Goal: Entertainment & Leisure: Consume media (video, audio)

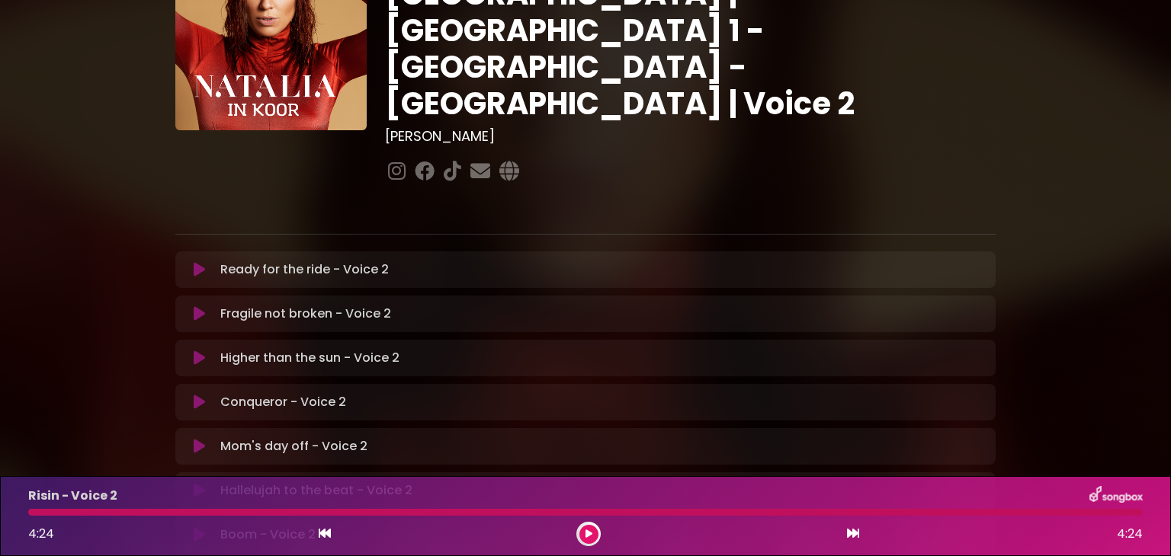
scroll to position [116, 0]
click at [30, 513] on div at bounding box center [585, 512] width 1114 height 7
click at [579, 532] on button at bounding box center [588, 534] width 19 height 19
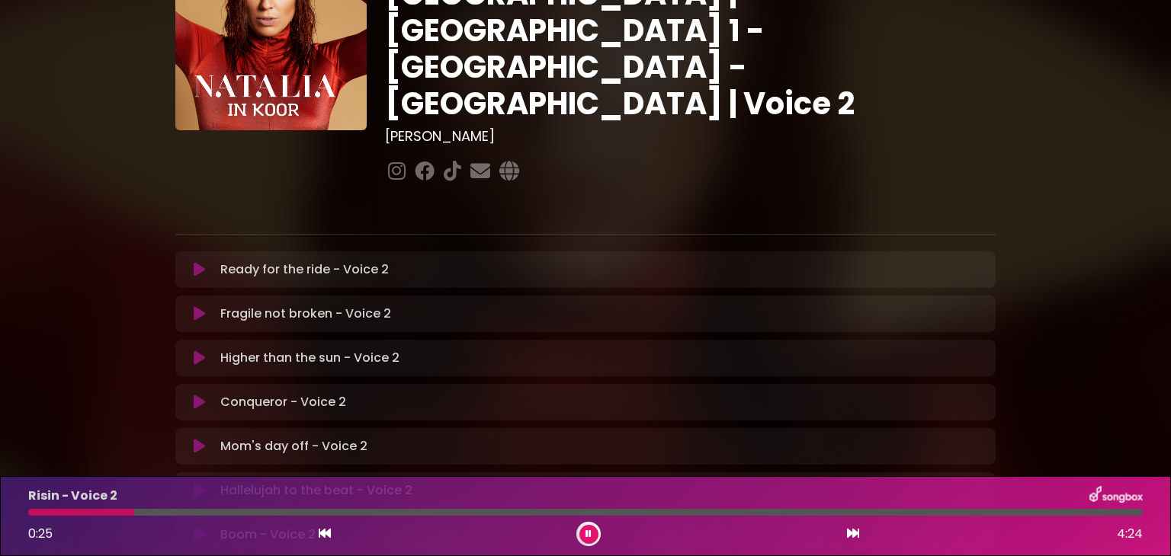
click at [34, 510] on div at bounding box center [81, 512] width 106 height 7
click at [34, 510] on div at bounding box center [159, 512] width 262 height 7
click at [34, 510] on div at bounding box center [138, 512] width 221 height 7
click at [34, 510] on div at bounding box center [99, 512] width 143 height 7
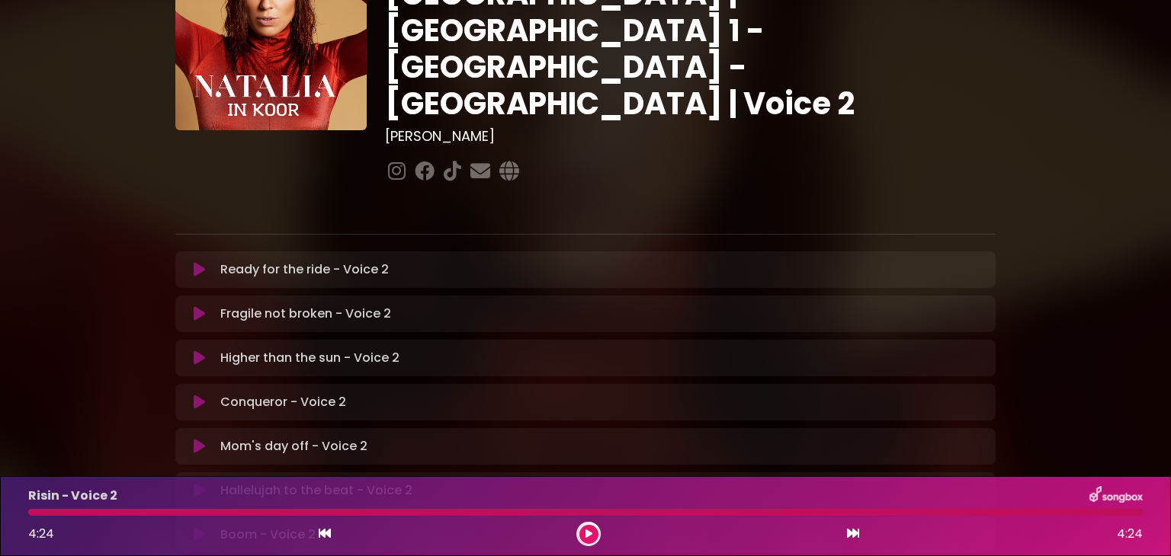
drag, startPoint x: 576, startPoint y: 540, endPoint x: 594, endPoint y: 531, distance: 19.4
click at [594, 531] on div "4:24 4:24" at bounding box center [585, 534] width 1133 height 24
click at [593, 532] on button at bounding box center [588, 534] width 19 height 19
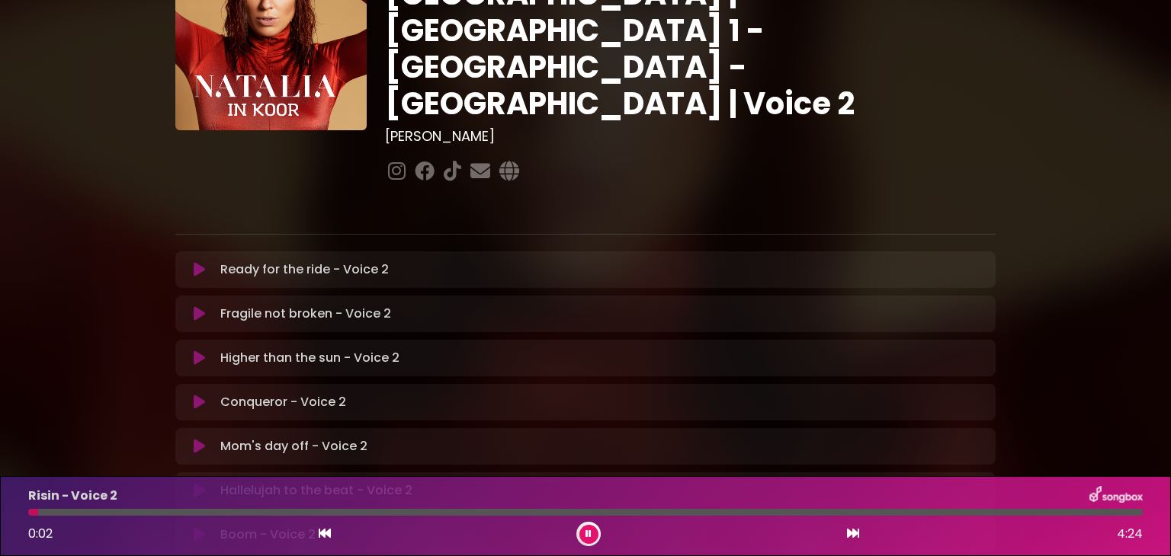
click at [588, 530] on icon at bounding box center [588, 534] width 6 height 9
click at [581, 533] on button at bounding box center [588, 534] width 19 height 19
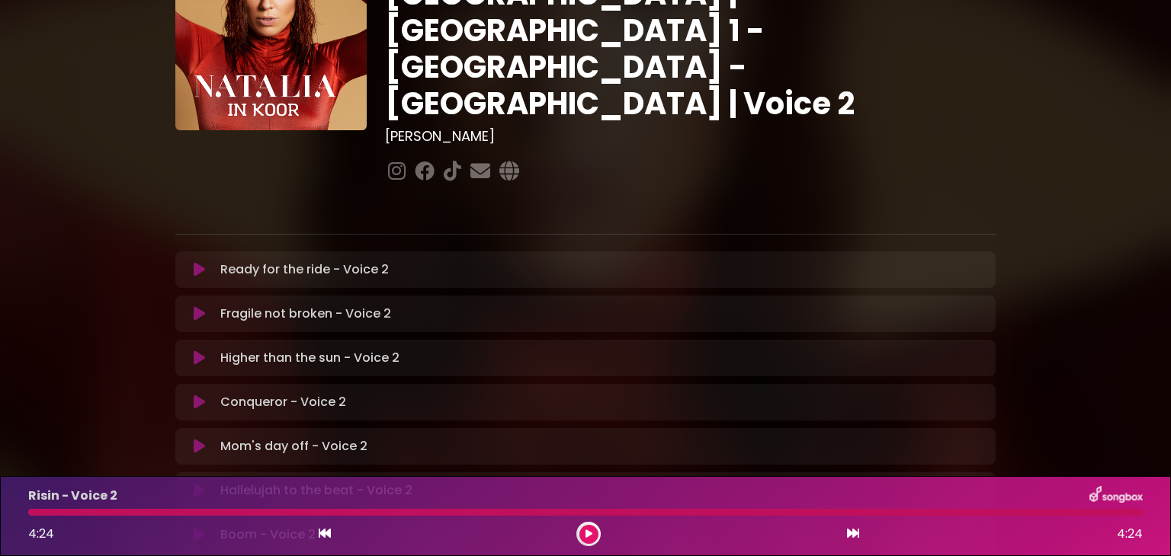
click at [30, 509] on div at bounding box center [585, 512] width 1114 height 7
click at [592, 535] on button at bounding box center [588, 534] width 19 height 19
click at [595, 543] on div at bounding box center [588, 534] width 24 height 24
click at [588, 534] on icon at bounding box center [588, 534] width 6 height 9
click at [30, 512] on div at bounding box center [424, 512] width 793 height 7
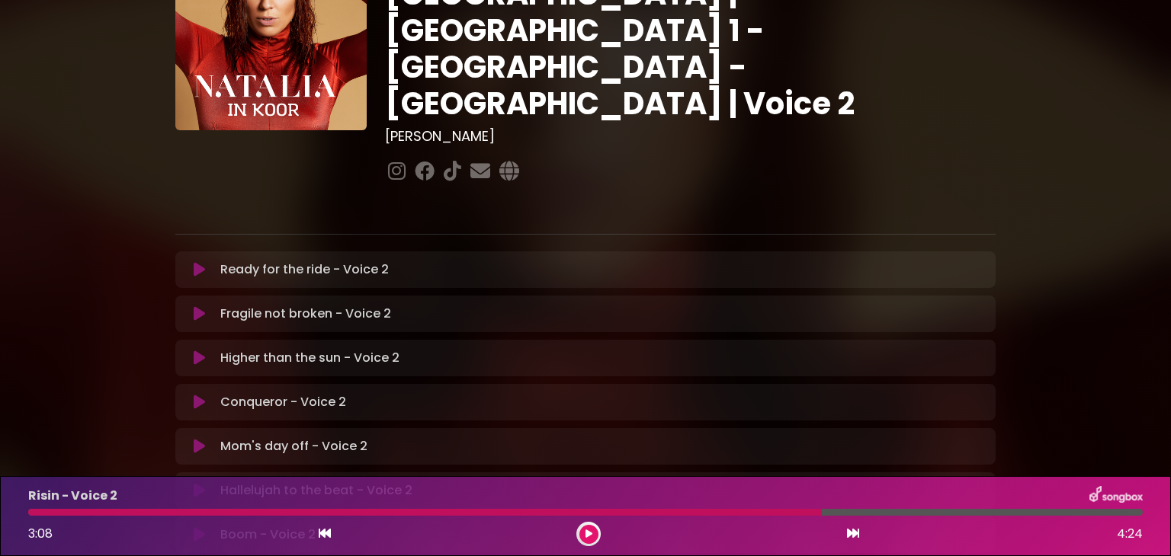
click at [587, 532] on icon at bounding box center [588, 534] width 7 height 9
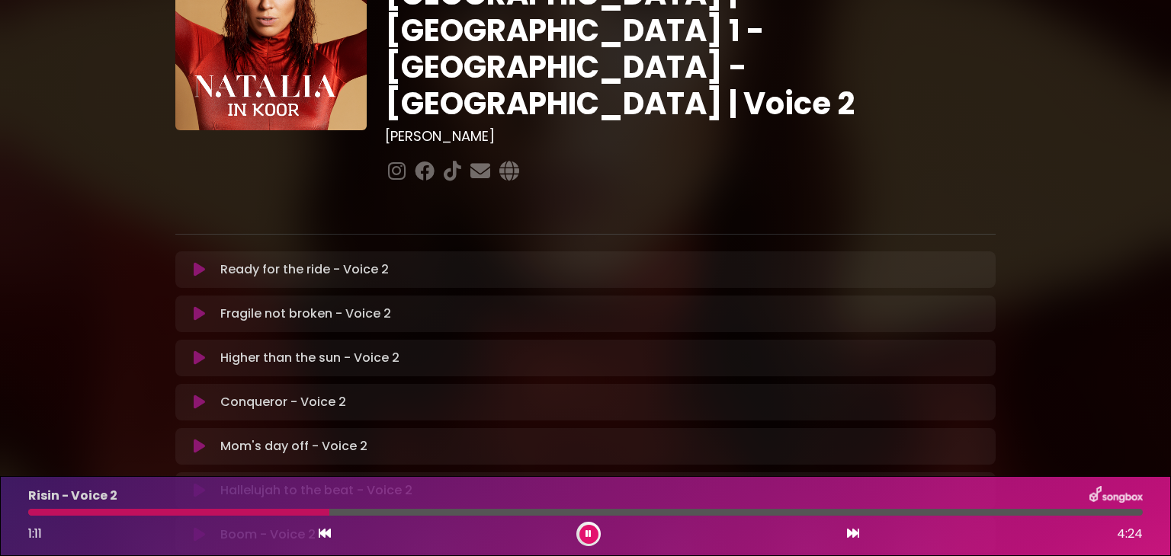
click at [591, 537] on button at bounding box center [588, 534] width 19 height 19
click at [34, 510] on div at bounding box center [178, 512] width 301 height 7
drag, startPoint x: 30, startPoint y: 513, endPoint x: 27, endPoint y: 521, distance: 8.9
click at [27, 521] on div "Risin - Voice 2 1:11 4:24" at bounding box center [585, 516] width 1133 height 60
click at [29, 522] on div "1:11 4:24" at bounding box center [585, 534] width 1133 height 24
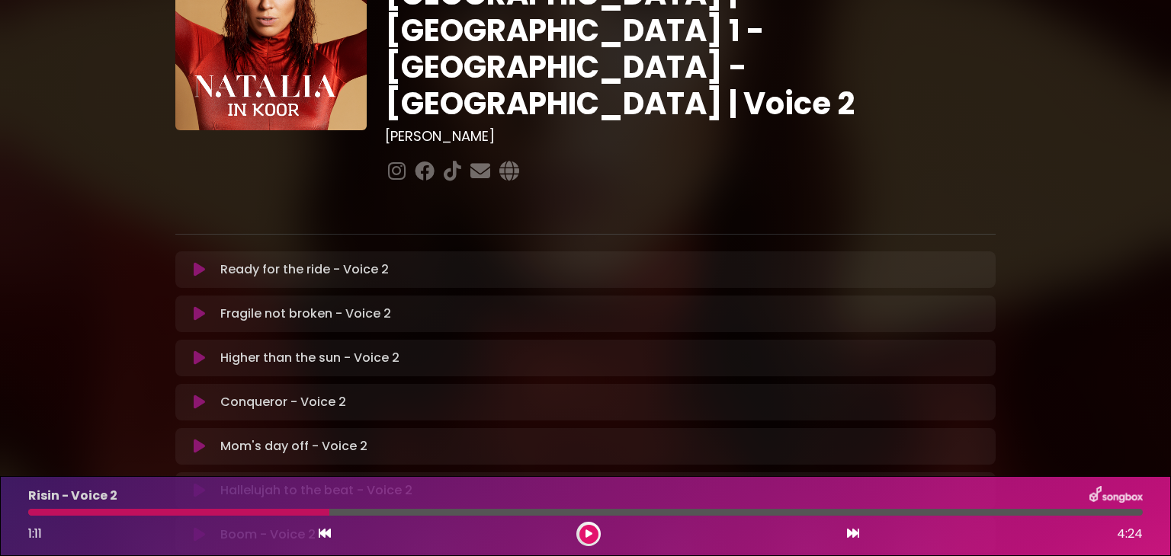
click at [32, 517] on div "Risin - Voice 2 1:11 4:24" at bounding box center [585, 516] width 1133 height 60
click at [585, 543] on button at bounding box center [588, 534] width 19 height 19
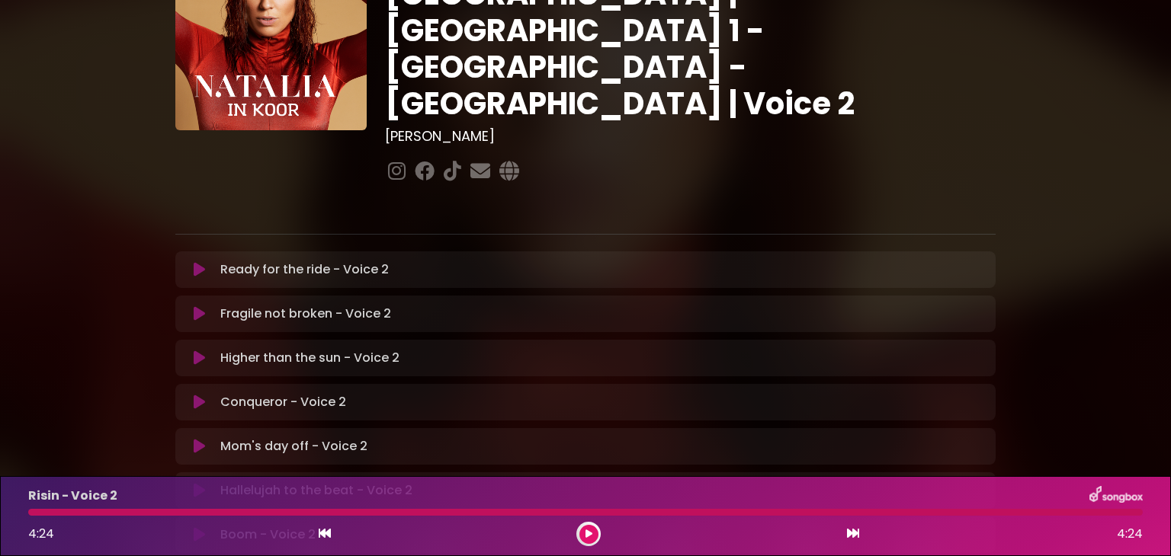
click at [30, 513] on div at bounding box center [585, 512] width 1114 height 7
click at [578, 531] on div at bounding box center [588, 534] width 24 height 24
click at [586, 533] on icon at bounding box center [588, 534] width 7 height 9
click at [588, 534] on icon at bounding box center [588, 534] width 6 height 9
